Goal: Navigation & Orientation: Go to known website

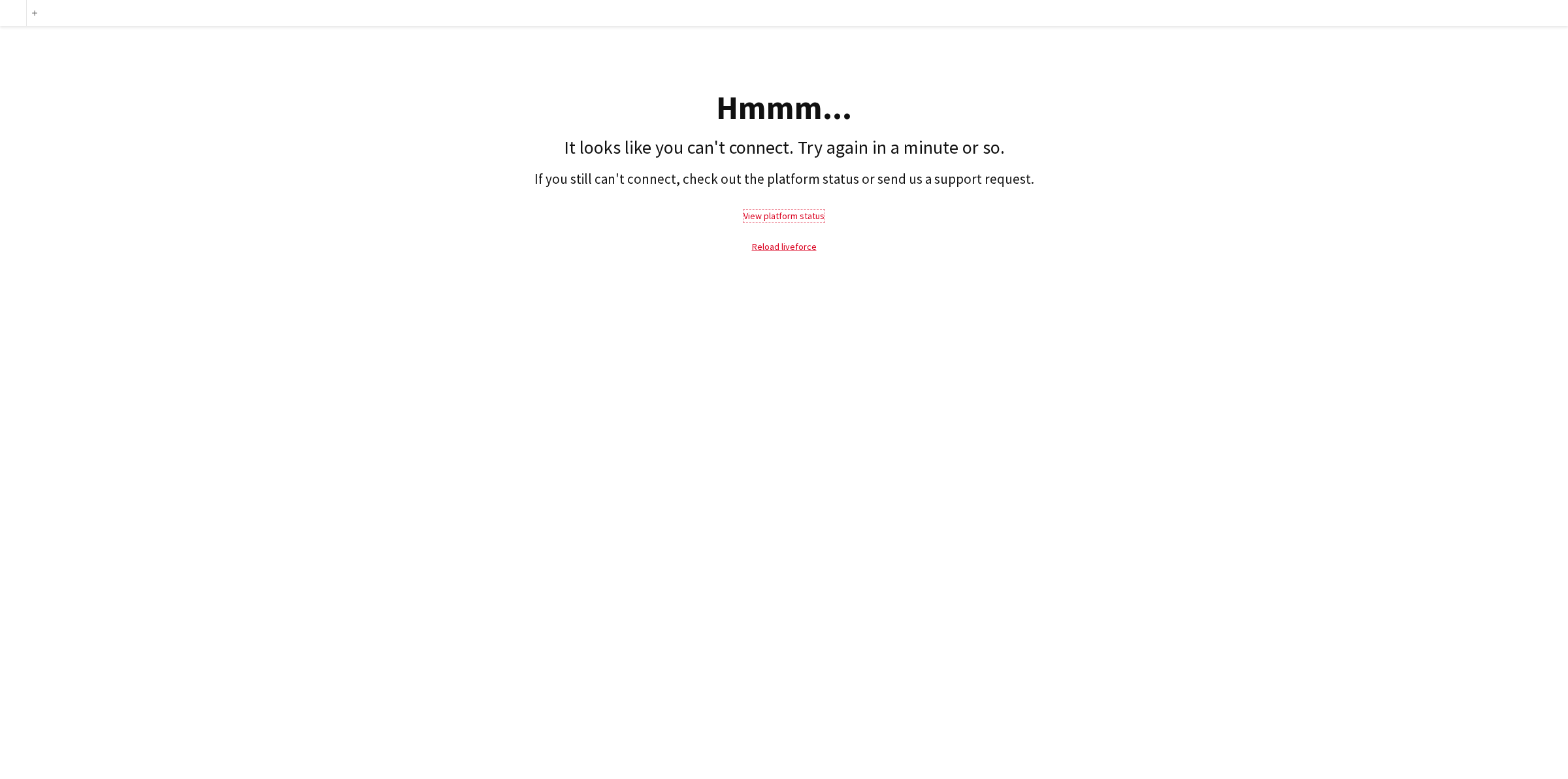
click at [811, 212] on link "View platform status" at bounding box center [784, 216] width 81 height 12
click at [777, 244] on link "Reload liveforce" at bounding box center [784, 247] width 65 height 12
click at [794, 236] on p "Reload liveforce" at bounding box center [784, 247] width 1555 height 30
click at [794, 241] on link "Reload liveforce" at bounding box center [784, 247] width 65 height 12
